Goal: Information Seeking & Learning: Learn about a topic

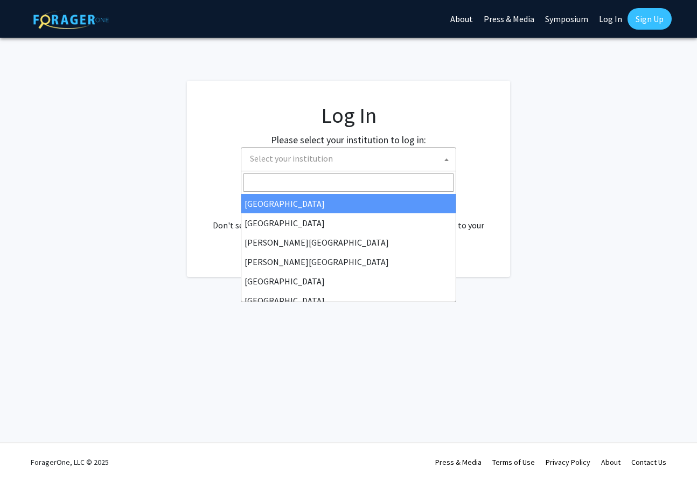
select select
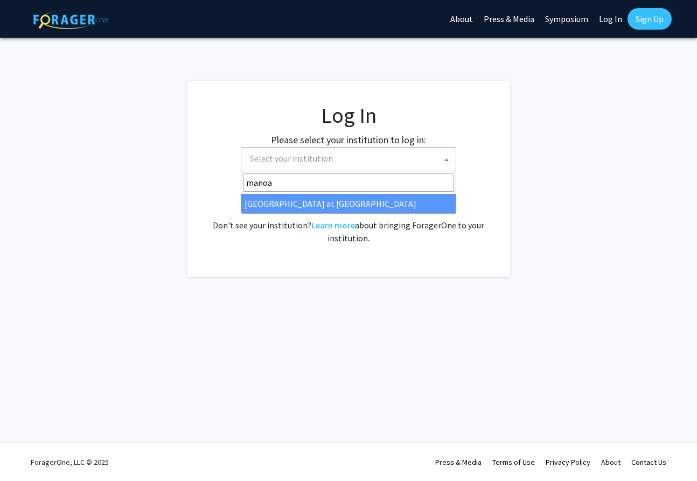
type input "manoa"
select select "18"
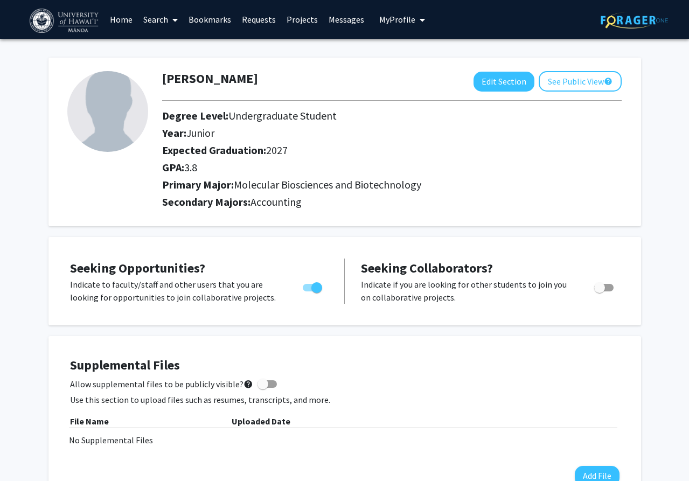
click at [153, 17] on link "Search" at bounding box center [160, 20] width 45 height 38
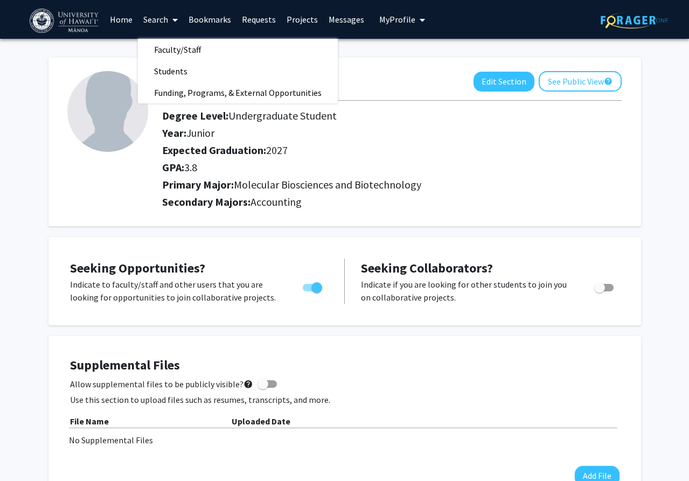
click at [50, 18] on img at bounding box center [65, 21] width 71 height 24
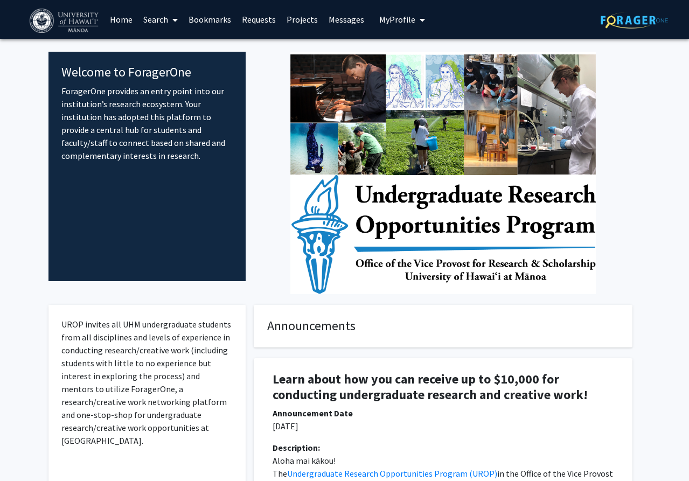
click at [423, 218] on img at bounding box center [442, 173] width 305 height 242
click at [247, 21] on link "Requests" at bounding box center [259, 20] width 45 height 38
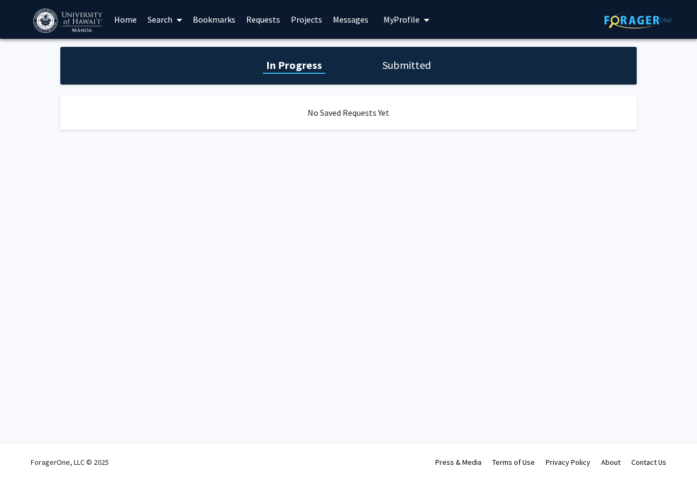
click at [228, 16] on link "Bookmarks" at bounding box center [213, 20] width 53 height 38
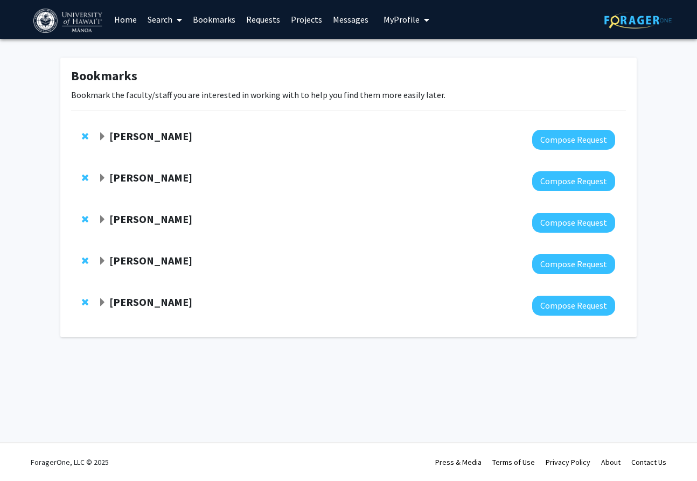
click at [144, 13] on link "Search" at bounding box center [164, 20] width 45 height 38
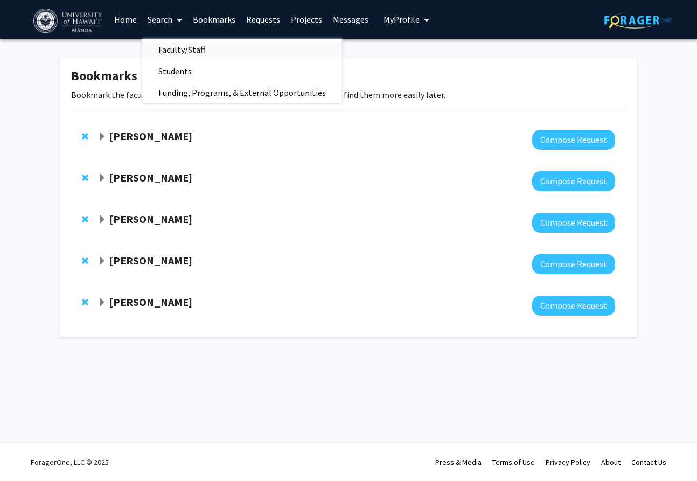
click at [161, 48] on span "Faculty/Staff" at bounding box center [181, 50] width 79 height 22
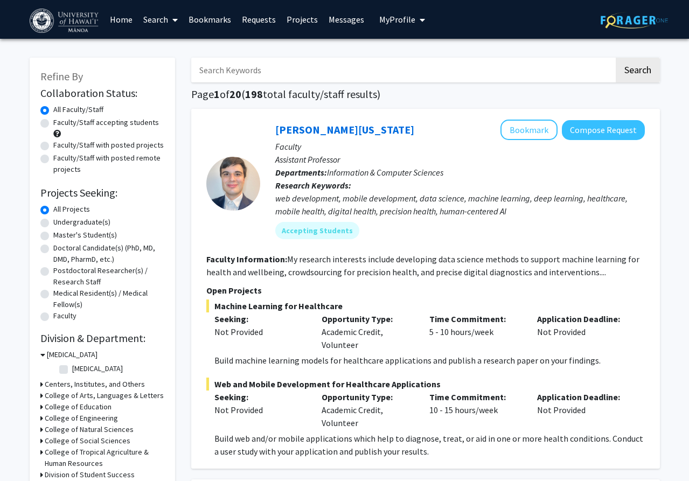
click at [250, 68] on input "Search Keywords" at bounding box center [402, 70] width 423 height 25
type input "Du"
click at [616, 58] on button "Search" at bounding box center [638, 70] width 44 height 25
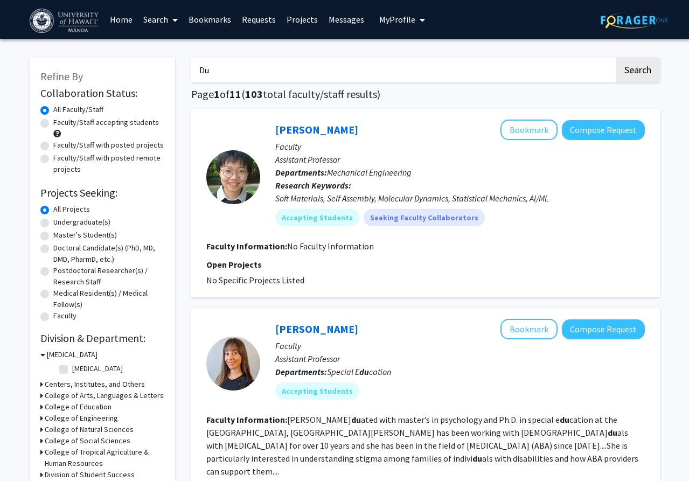
click at [147, 17] on link "Search" at bounding box center [160, 20] width 45 height 38
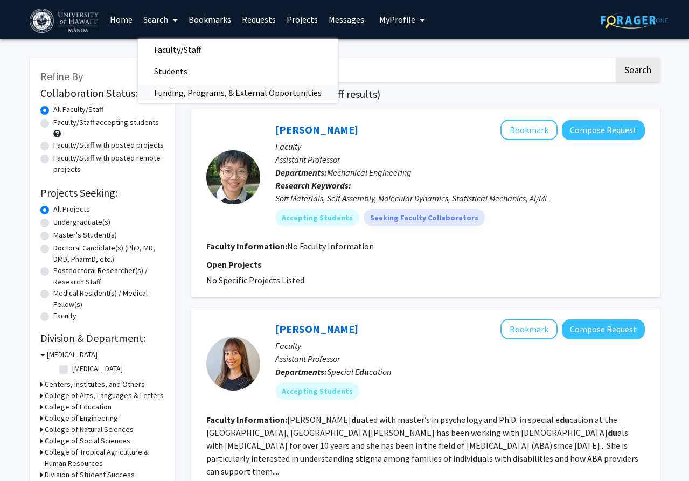
click at [188, 86] on span "Funding, Programs, & External Opportunities" at bounding box center [238, 93] width 200 height 22
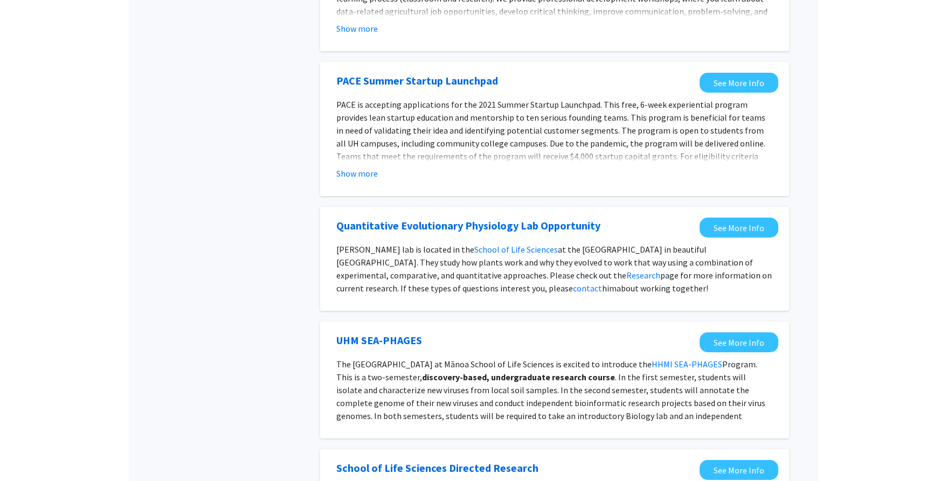
scroll to position [485, 0]
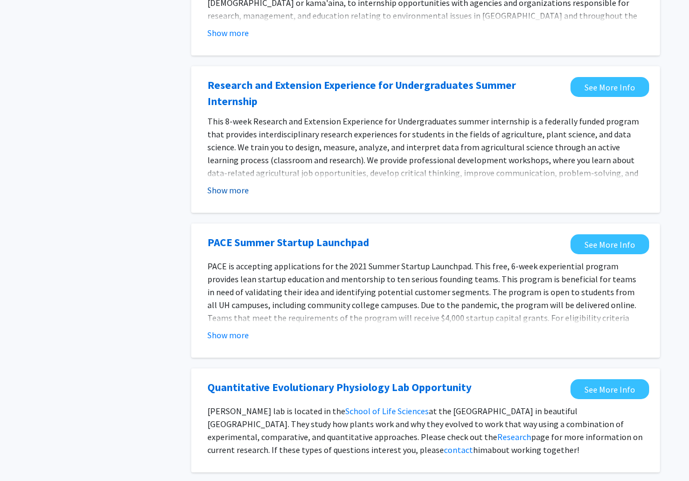
click at [237, 184] on button "Show more" at bounding box center [227, 190] width 41 height 13
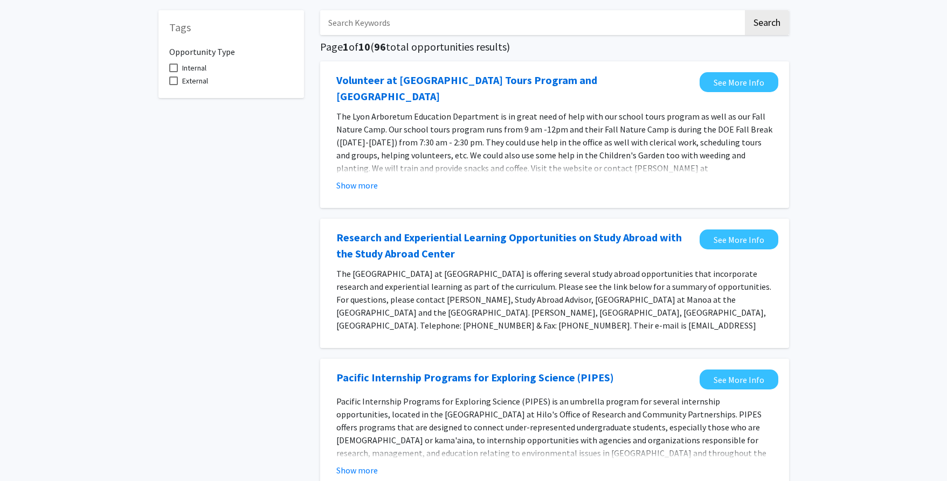
scroll to position [0, 0]
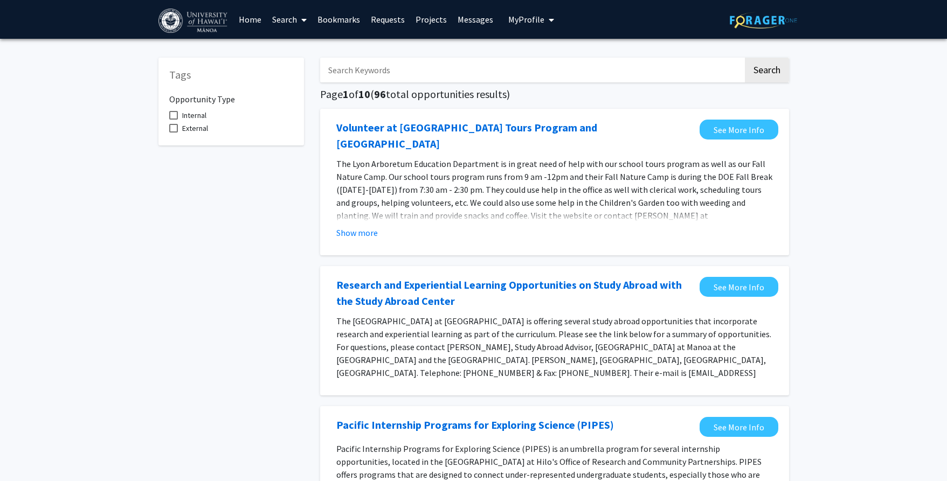
click at [327, 20] on link "Bookmarks" at bounding box center [338, 20] width 53 height 38
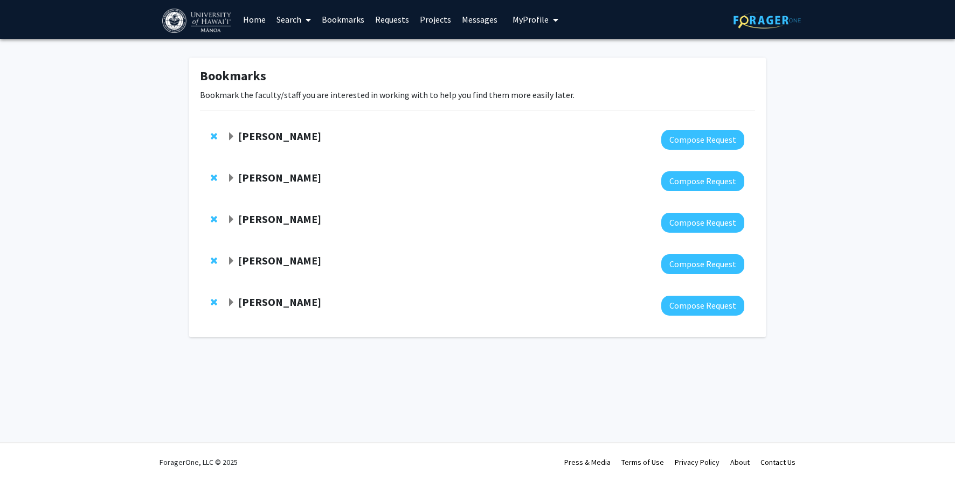
click at [219, 12] on img at bounding box center [197, 21] width 71 height 24
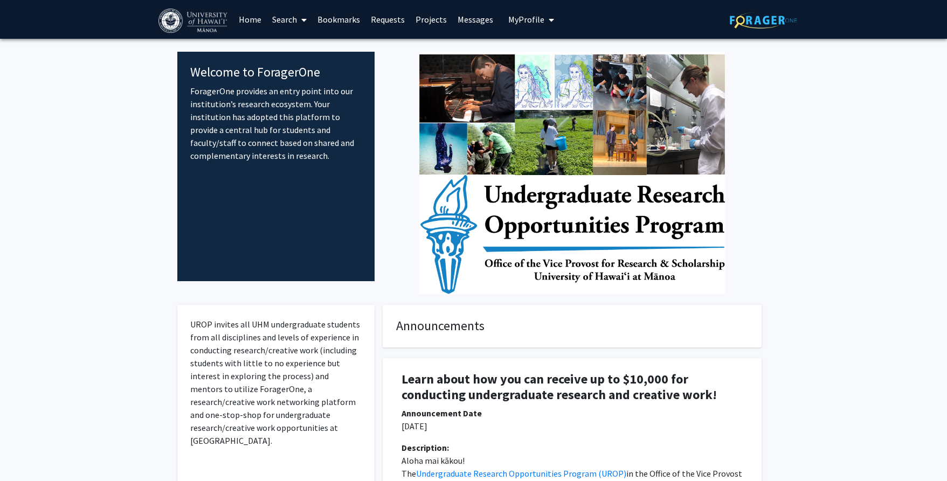
click at [339, 17] on link "Bookmarks" at bounding box center [338, 20] width 53 height 38
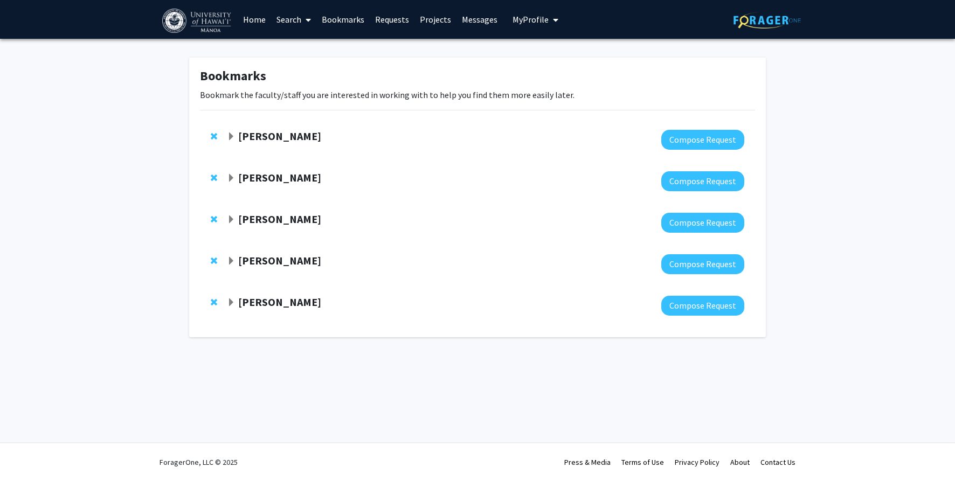
click at [212, 134] on span "Remove Michael Norris from bookmarks" at bounding box center [214, 136] width 6 height 9
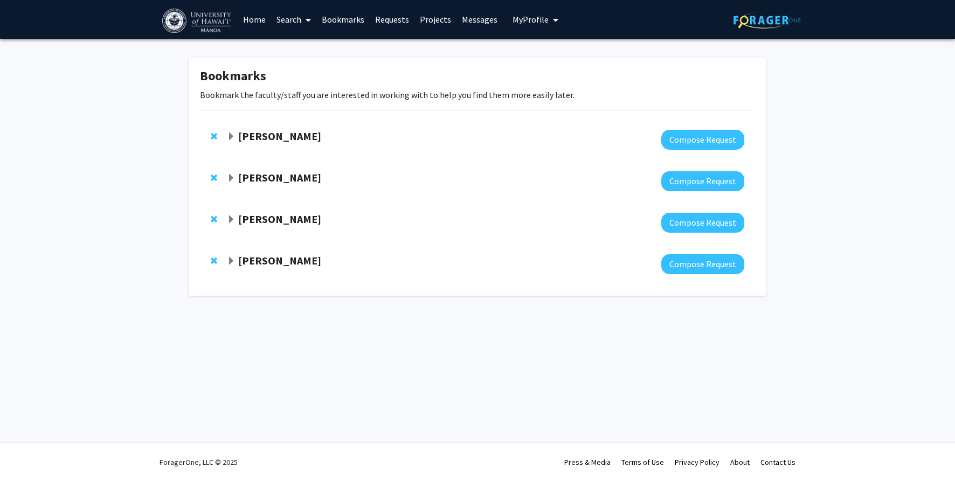
click at [210, 121] on div "[PERSON_NAME] Compose Request" at bounding box center [477, 139] width 555 height 41
click at [214, 134] on span "Remove Sandra Chang from bookmarks" at bounding box center [214, 136] width 6 height 9
click at [214, 134] on span "Remove Yiqiang Zhang from bookmarks" at bounding box center [214, 136] width 6 height 9
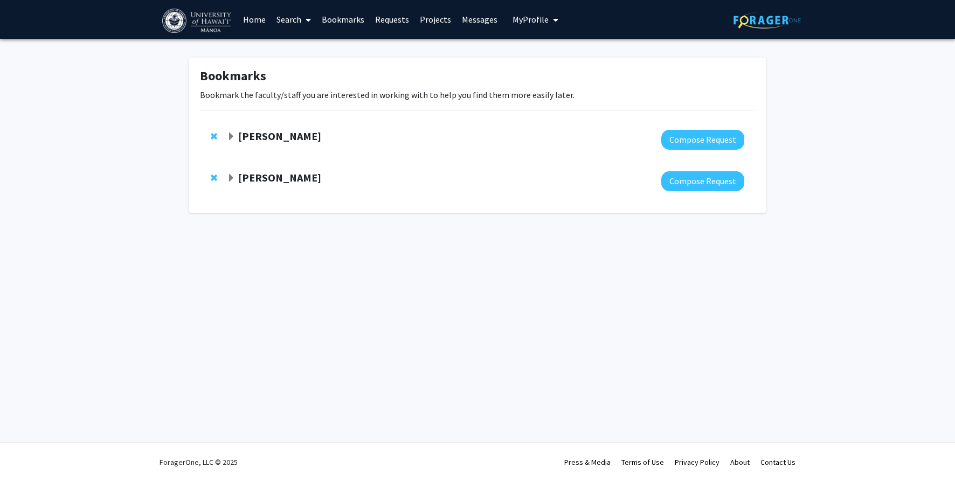
click at [214, 134] on span "Remove Briana Shimada from bookmarks" at bounding box center [214, 136] width 6 height 9
click at [214, 173] on span "Remove Jourdan McMillan from bookmarks" at bounding box center [214, 177] width 6 height 9
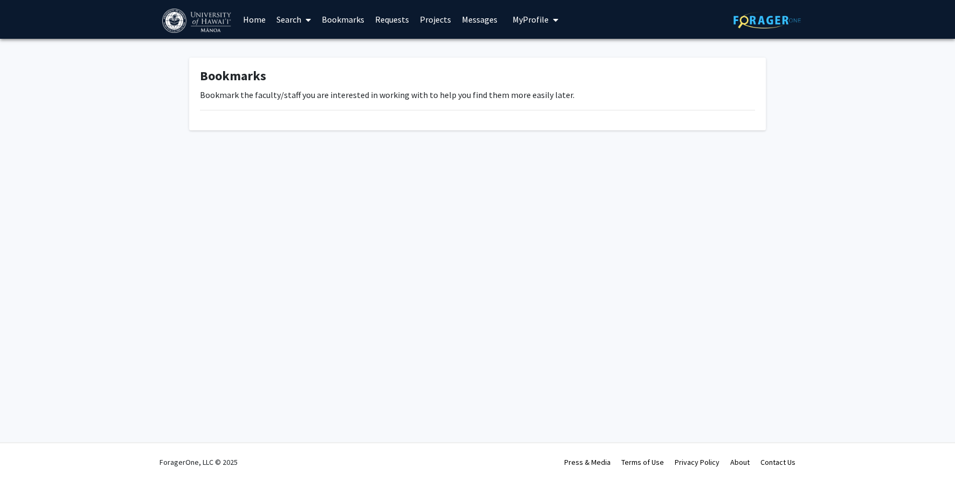
click at [212, 21] on img at bounding box center [197, 21] width 71 height 24
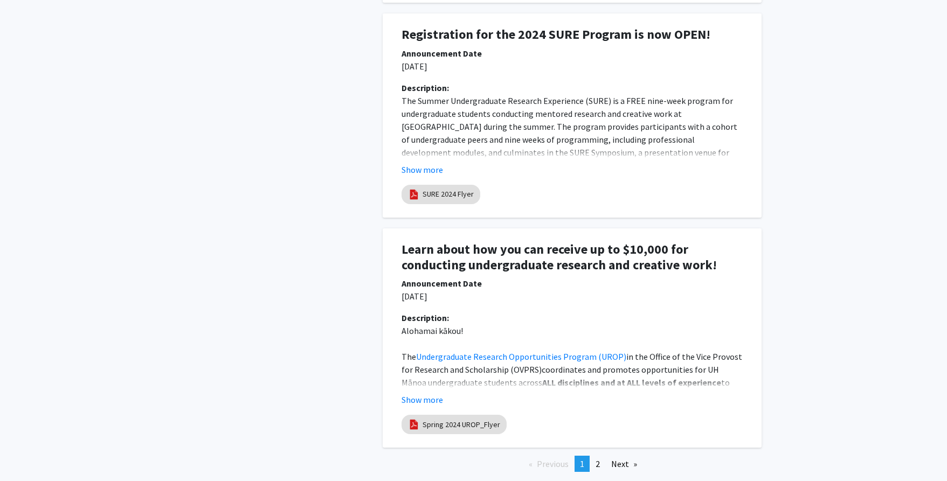
scroll to position [2158, 0]
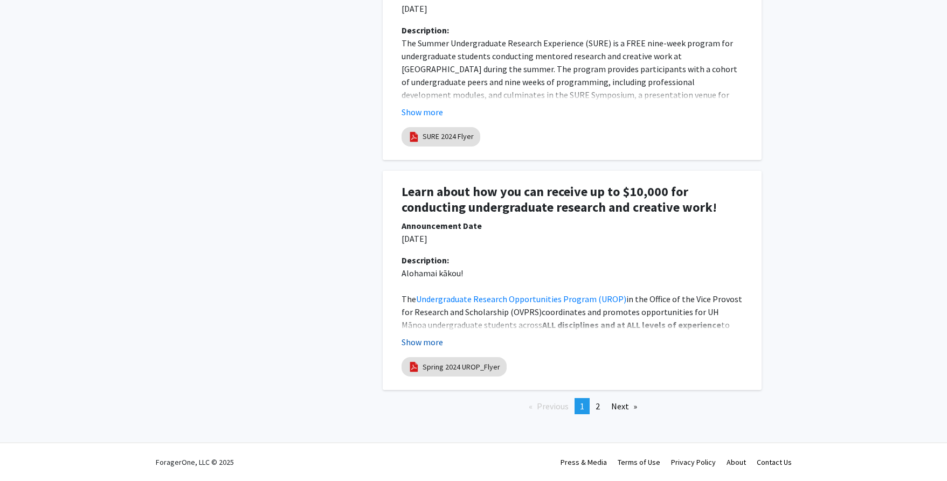
click at [439, 342] on button "Show more" at bounding box center [421, 342] width 41 height 13
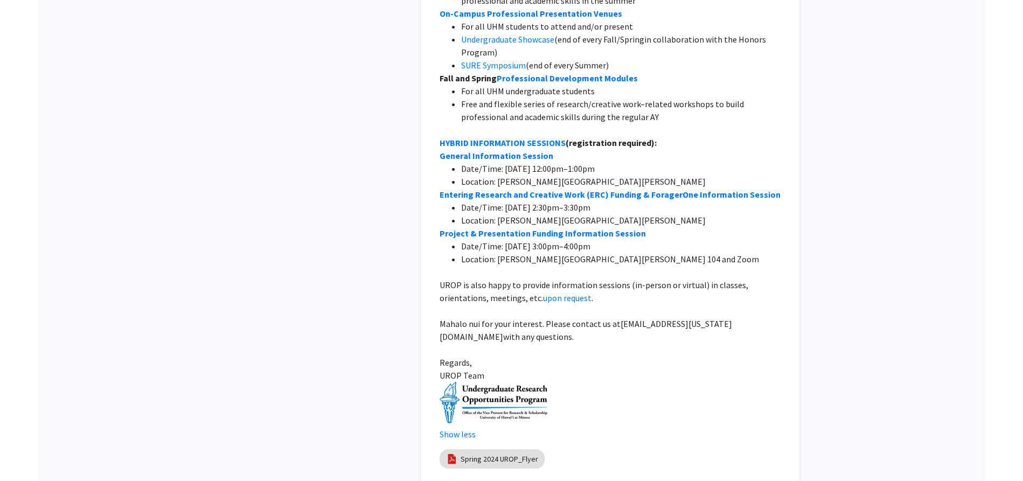
scroll to position [2858, 0]
